Goal: Task Accomplishment & Management: Use online tool/utility

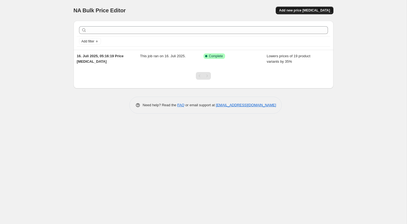
click at [315, 13] on button "Add new price change job" at bounding box center [303, 11] width 57 height 8
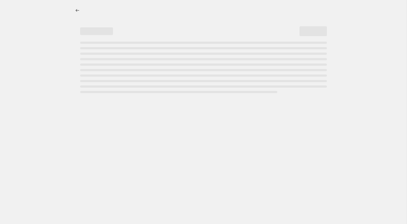
select select "percentage"
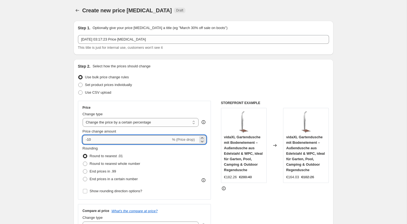
drag, startPoint x: 87, startPoint y: 139, endPoint x: 106, endPoint y: 139, distance: 18.9
click at [106, 139] on input "-10" at bounding box center [127, 139] width 88 height 9
type input "-38"
type input "-38.5"
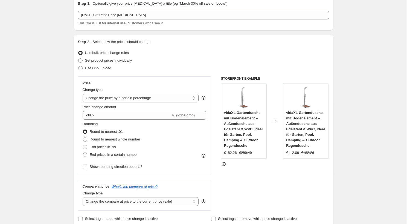
scroll to position [25, 0]
click at [84, 148] on span at bounding box center [85, 145] width 5 height 5
click at [83, 144] on input "End prices in .99" at bounding box center [83, 144] width 0 height 0
radio input "true"
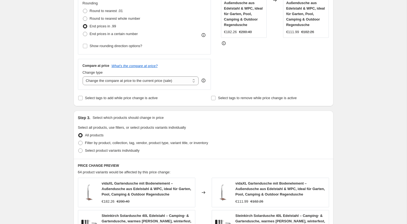
scroll to position [202, 0]
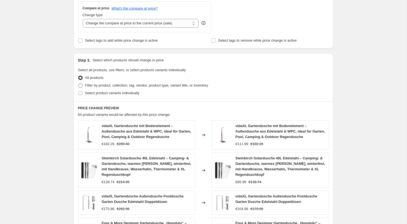
click at [94, 86] on span "Filter by product, collection, tag, vendor, product type, variant title, or inv…" at bounding box center [146, 85] width 123 height 4
click at [78, 83] on input "Filter by product, collection, tag, vendor, product type, variant title, or inv…" at bounding box center [78, 83] width 0 height 0
radio input "true"
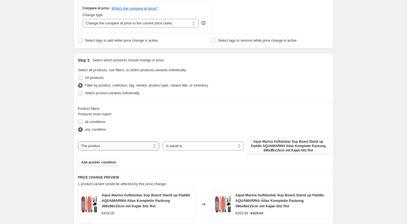
click at [108, 145] on select "The product The product's collection The product's tag The product's vendor The…" at bounding box center [118, 145] width 81 height 9
select select "collection"
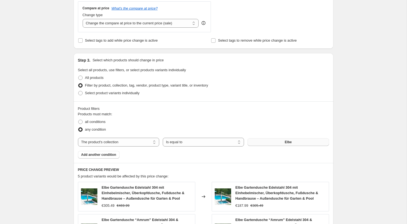
click at [296, 141] on button "Elbe" at bounding box center [287, 142] width 81 height 8
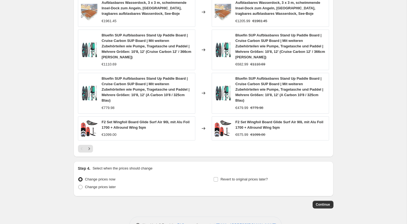
scroll to position [426, 0]
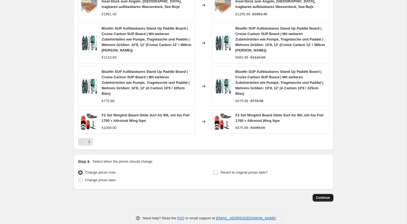
click at [320, 199] on button "Continue" at bounding box center [322, 197] width 21 height 8
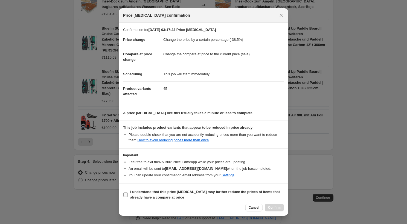
click at [222, 191] on b "I understand that this price change job may further reduce the prices of items …" at bounding box center [204, 194] width 149 height 10
click at [128, 192] on input "I understand that this price change job may further reduce the prices of items …" at bounding box center [125, 194] width 4 height 4
checkbox input "true"
click at [276, 208] on span "Confirm" at bounding box center [274, 207] width 13 height 4
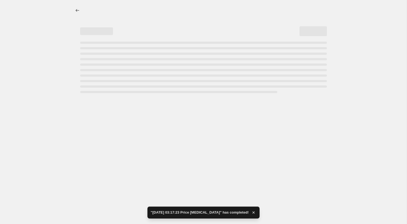
select select "percentage"
select select "collection"
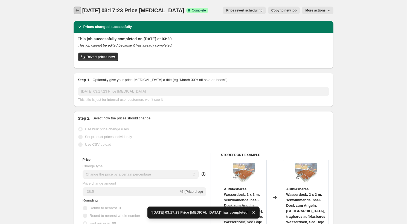
click at [78, 12] on icon "Price change jobs" at bounding box center [77, 10] width 5 height 5
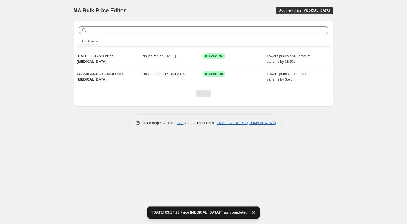
click at [58, 65] on div "NA Bulk Price Editor. This page is ready NA Bulk Price Editor Add new price cha…" at bounding box center [203, 112] width 406 height 224
